Goal: Find contact information: Find contact information

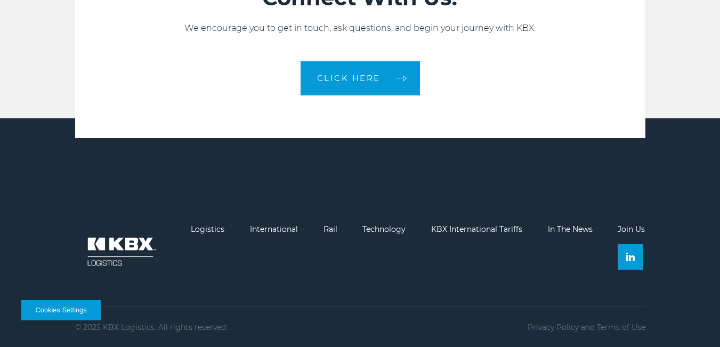
scroll to position [2350, 0]
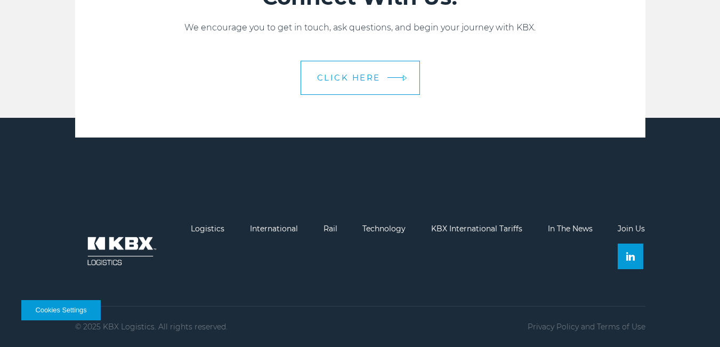
click at [343, 61] on link "CLICK HERE" at bounding box center [360, 78] width 119 height 34
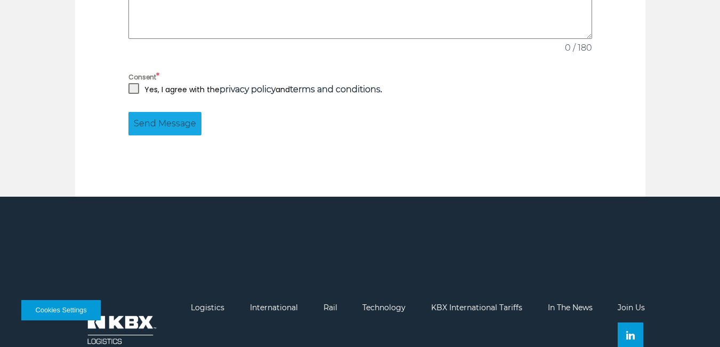
scroll to position [1073, 0]
